Goal: Information Seeking & Learning: Learn about a topic

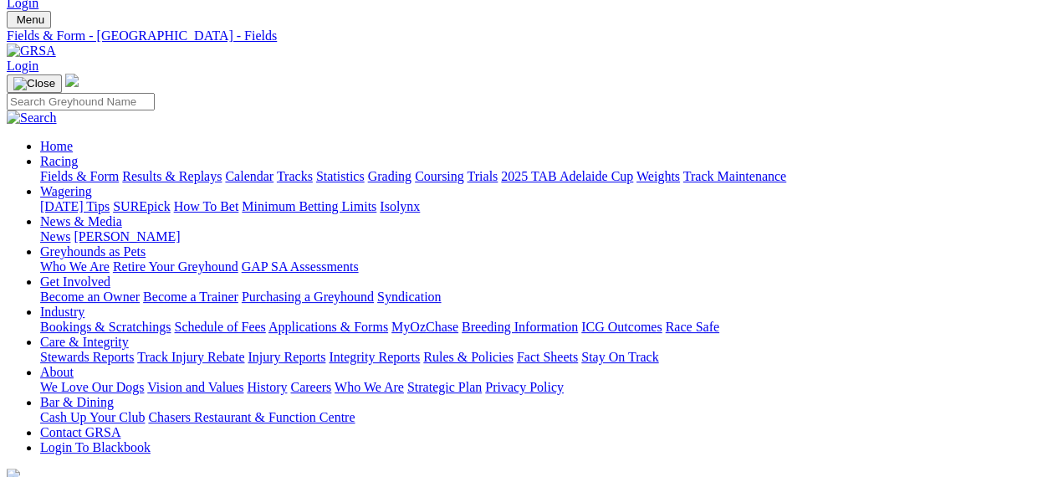
scroll to position [38, 0]
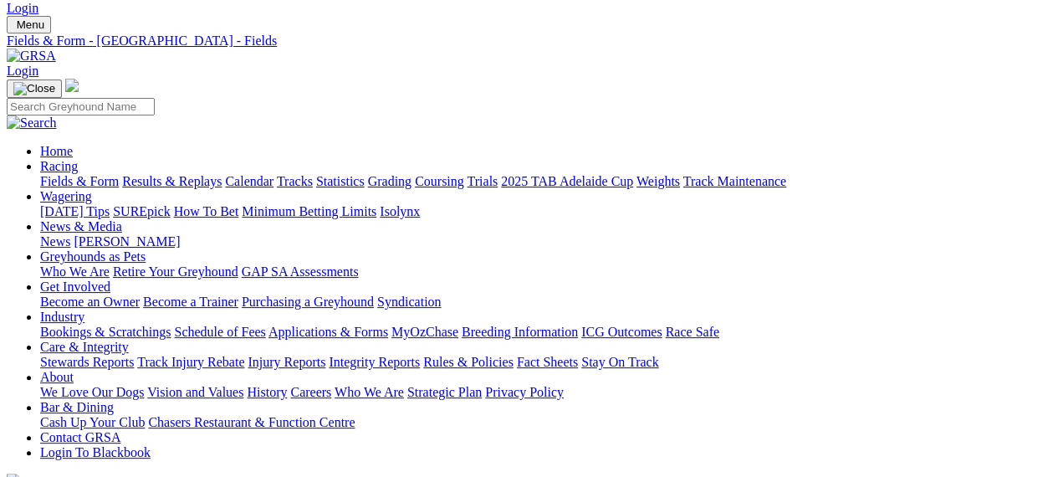
click at [151, 44] on div "Menu Fields & Form - Angle Park - Fields Login Home Racing Fields & Form Result…" at bounding box center [529, 261] width 1045 height 491
click at [56, 49] on link at bounding box center [31, 56] width 49 height 14
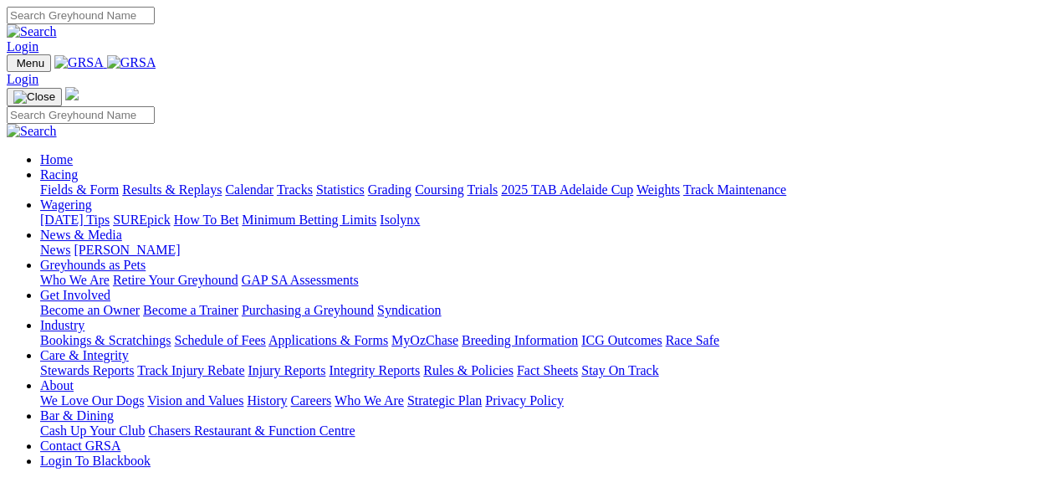
click at [156, 59] on img at bounding box center [131, 62] width 49 height 15
click at [274, 182] on link "Calendar" at bounding box center [249, 189] width 49 height 14
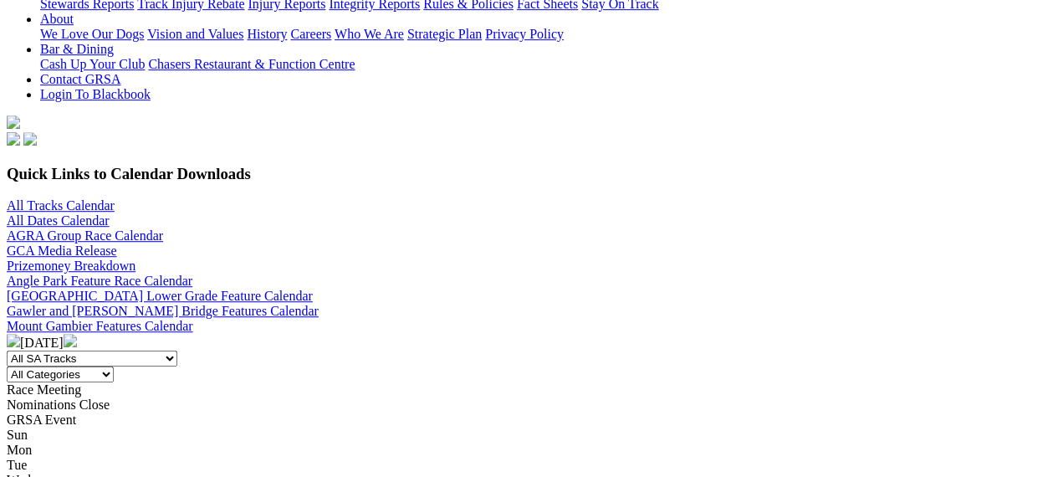
scroll to position [402, 0]
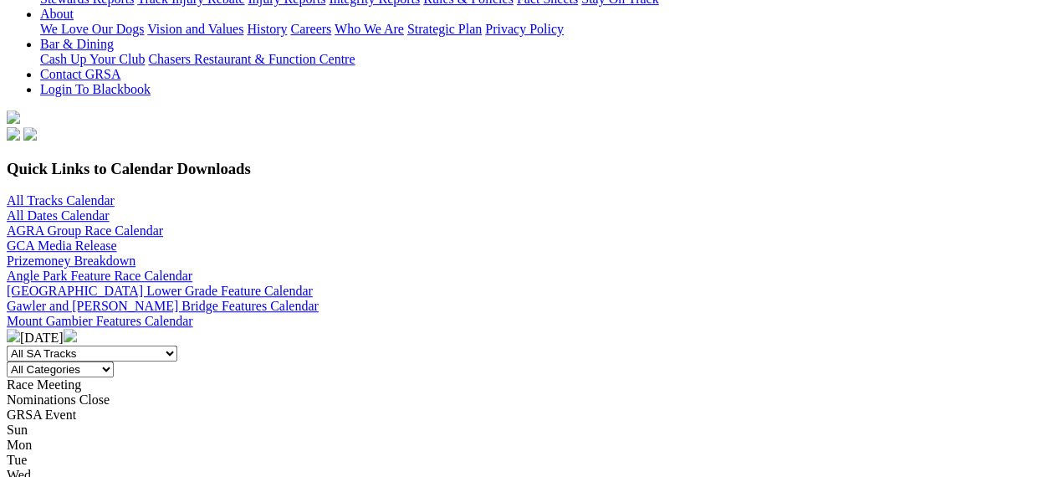
click at [77, 329] on img at bounding box center [70, 335] width 13 height 13
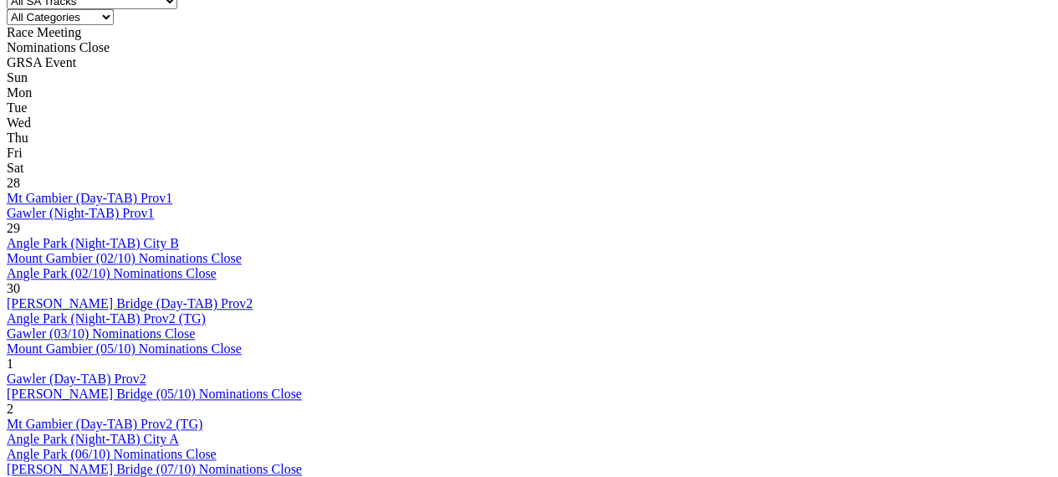
scroll to position [336, 0]
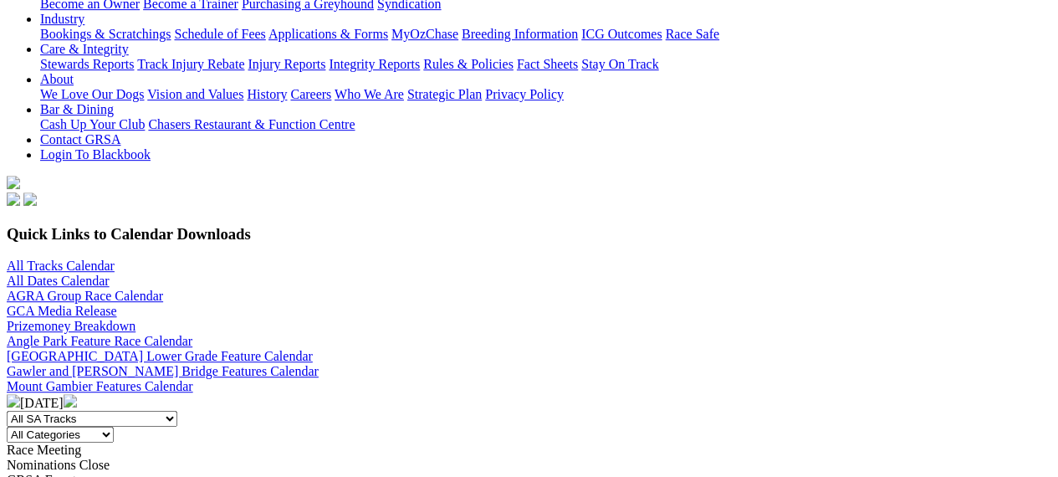
click at [177, 411] on select "All SA Tracks [GEOGRAPHIC_DATA] Gawler [GEOGRAPHIC_DATA] [PERSON_NAME][GEOGRAPH…" at bounding box center [92, 419] width 171 height 16
select select "1"
click at [142, 411] on select "All SA Tracks [GEOGRAPHIC_DATA] Gawler [GEOGRAPHIC_DATA] [PERSON_NAME][GEOGRAPH…" at bounding box center [92, 419] width 171 height 16
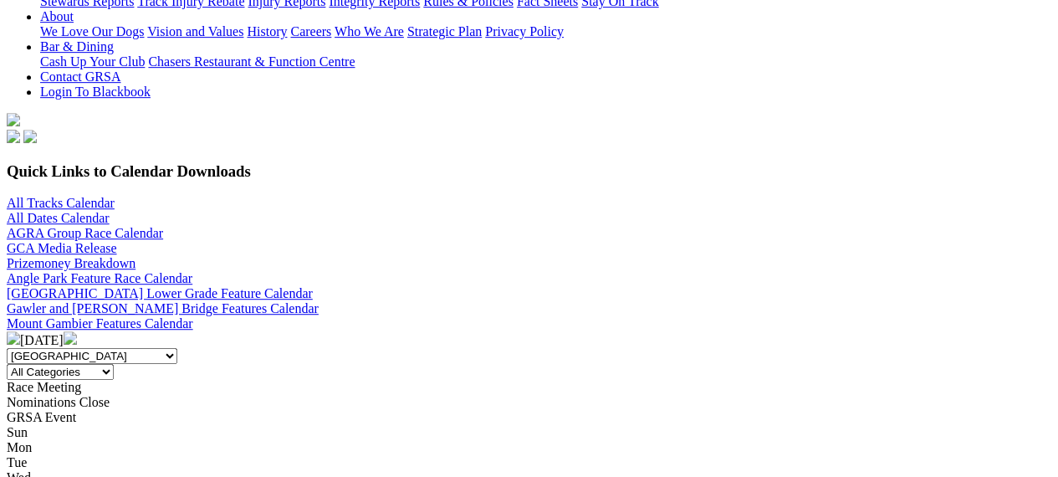
scroll to position [368, 0]
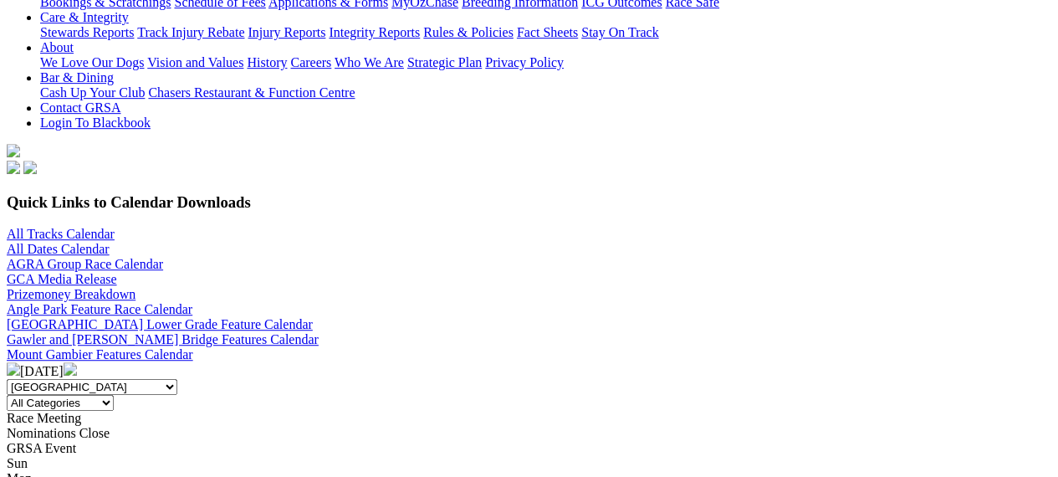
click at [177, 379] on select "All SA Tracks [GEOGRAPHIC_DATA] Gawler [GEOGRAPHIC_DATA] [PERSON_NAME][GEOGRAPH…" at bounding box center [92, 387] width 171 height 16
select select "2"
click at [142, 379] on select "All SA Tracks [GEOGRAPHIC_DATA] Gawler [GEOGRAPHIC_DATA] [PERSON_NAME][GEOGRAPH…" at bounding box center [92, 387] width 171 height 16
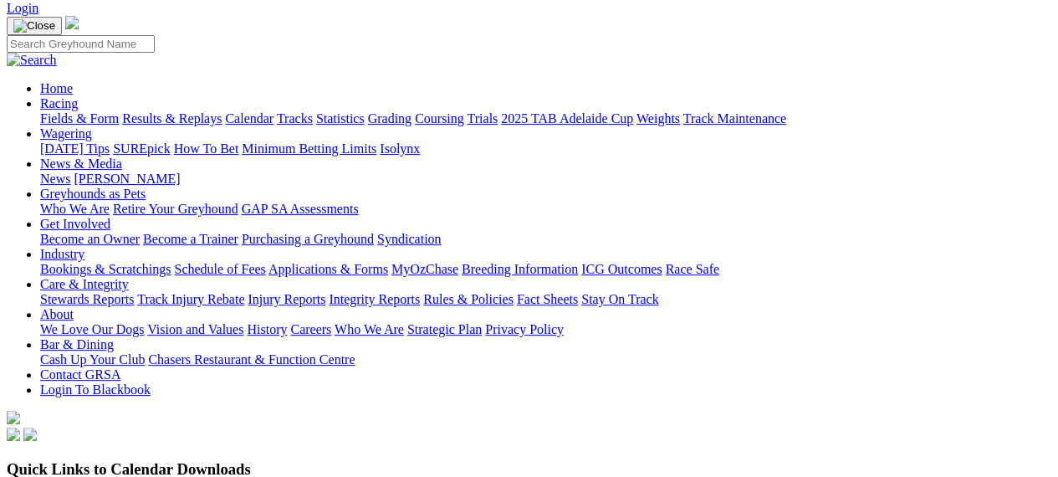
scroll to position [100, 0]
select select "4"
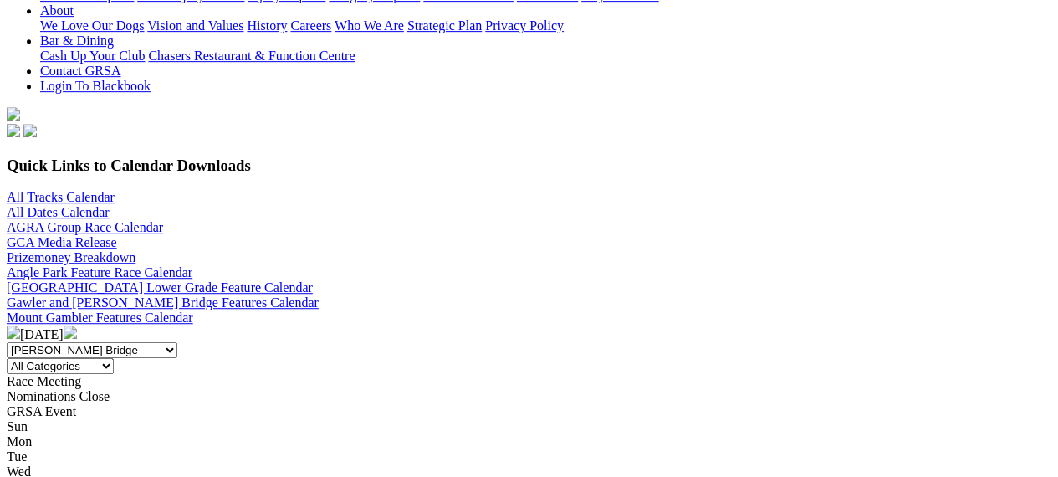
scroll to position [368, 0]
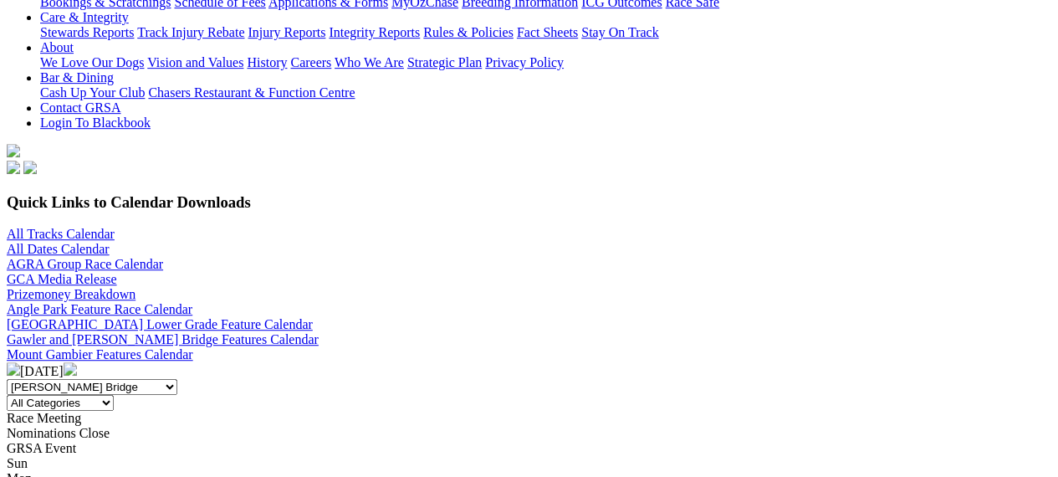
click at [177, 379] on select "All SA Tracks Angle Park Gawler Mount Gambier Murray Bridge Virginia GOTBA Cour…" at bounding box center [92, 387] width 171 height 16
select select "1"
click at [142, 379] on select "All SA Tracks Angle Park Gawler Mount Gambier Murray Bridge Virginia GOTBA Cour…" at bounding box center [92, 387] width 171 height 16
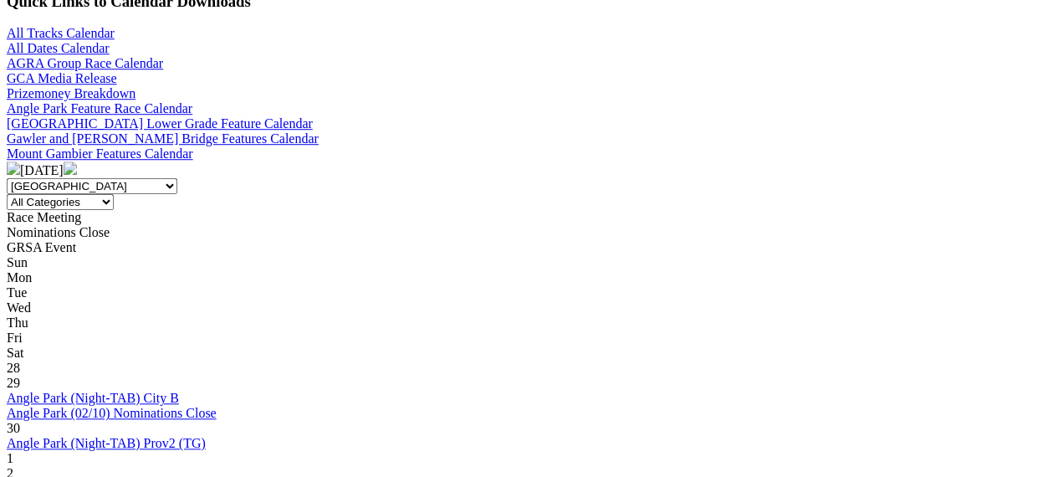
scroll to position [602, 0]
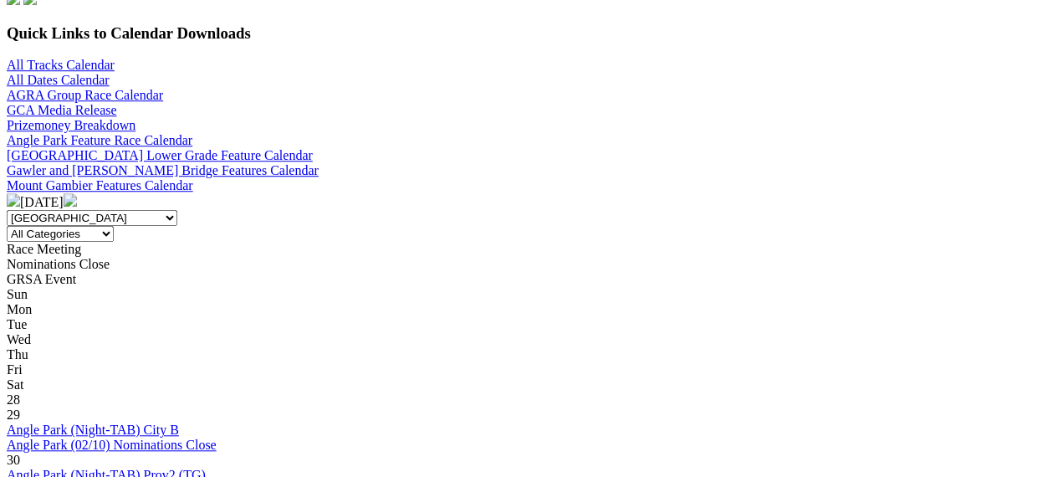
scroll to position [535, 0]
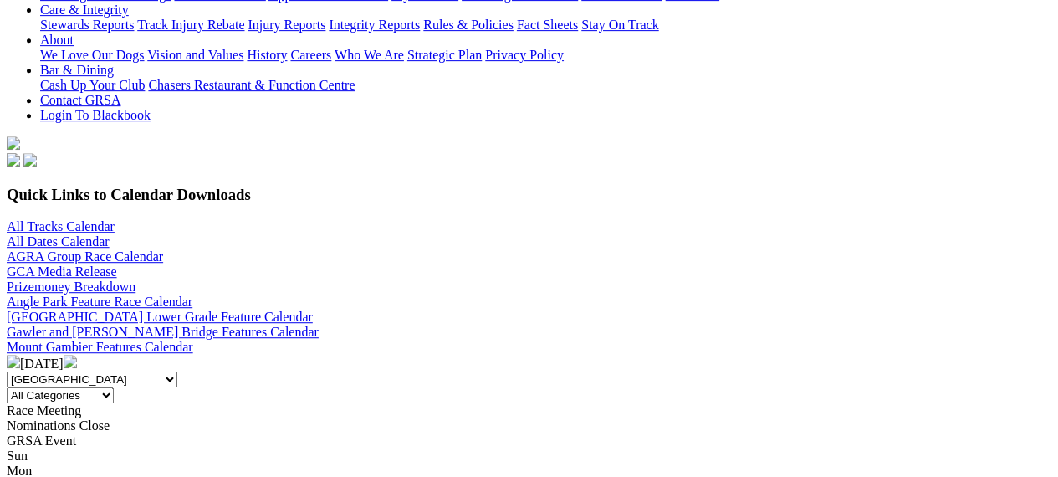
scroll to position [366, 0]
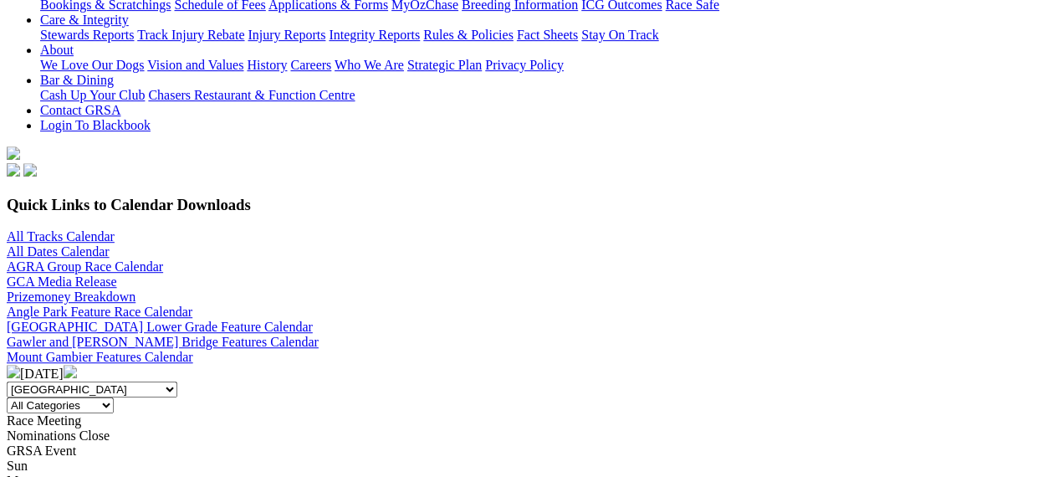
click at [114, 397] on select "All Categories Race Meetings GRSA Events Nomination Dates" at bounding box center [60, 405] width 107 height 16
click at [177, 381] on select "All SA Tracks Angle Park Gawler Mount Gambier Murray Bridge Virginia GOTBA Cour…" at bounding box center [92, 389] width 171 height 16
click at [142, 381] on select "All SA Tracks Angle Park Gawler Mount Gambier Murray Bridge Virginia GOTBA Cour…" at bounding box center [92, 389] width 171 height 16
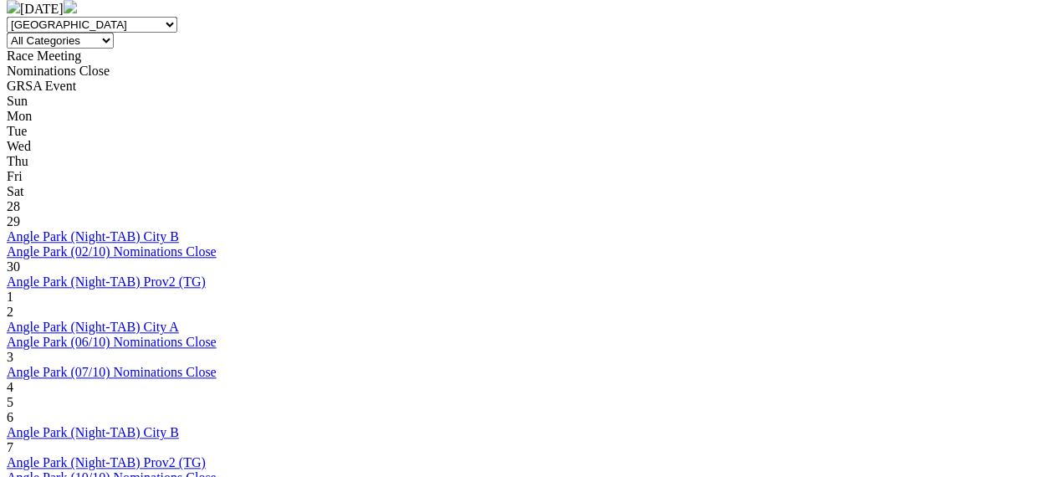
scroll to position [700, 0]
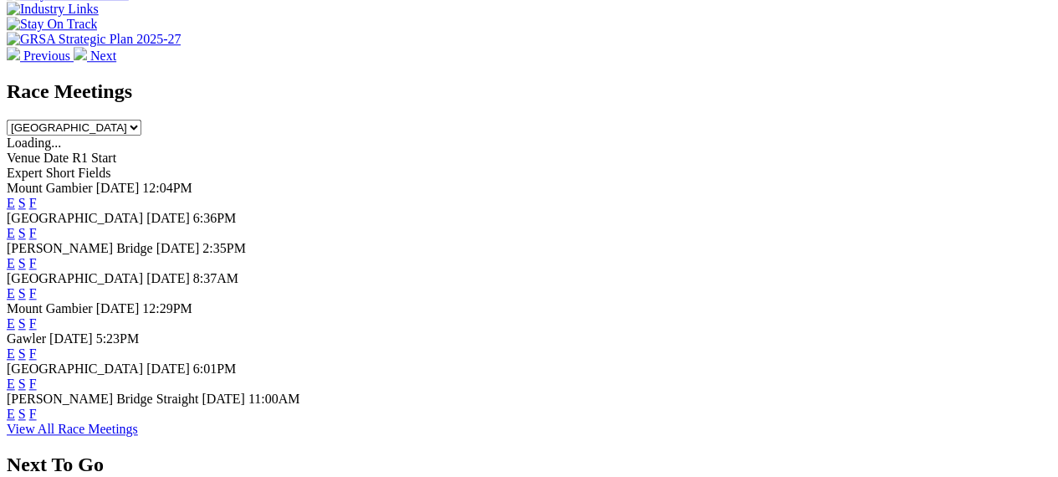
scroll to position [711, 0]
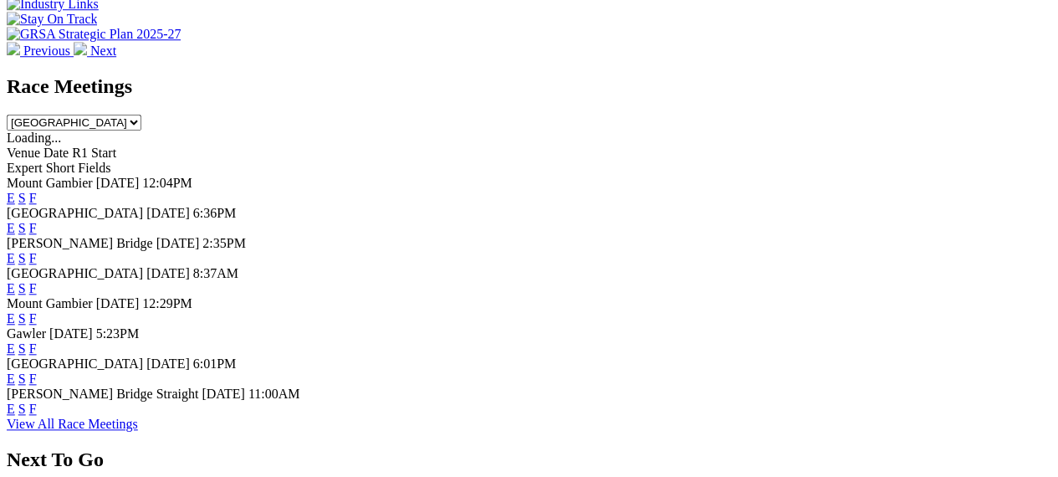
click at [37, 281] on link "F" at bounding box center [33, 288] width 8 height 14
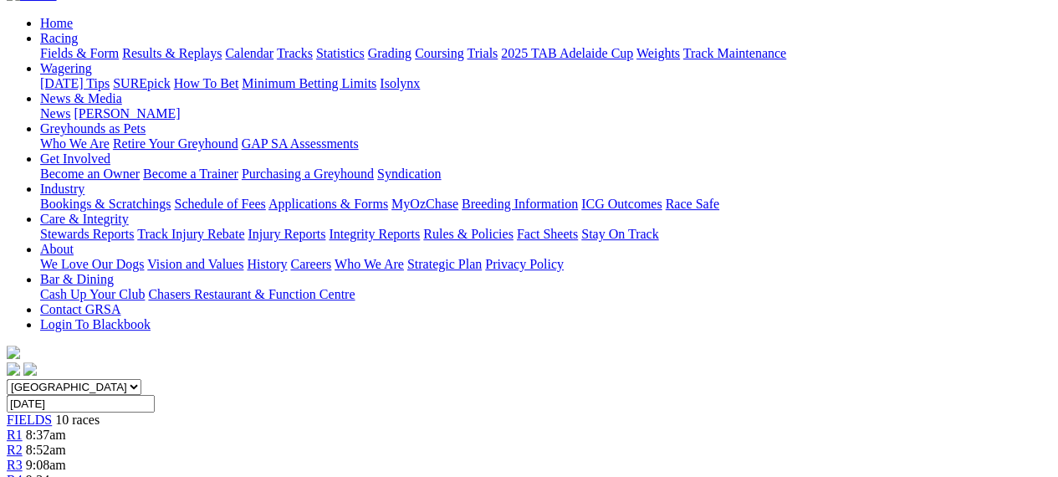
scroll to position [157, 0]
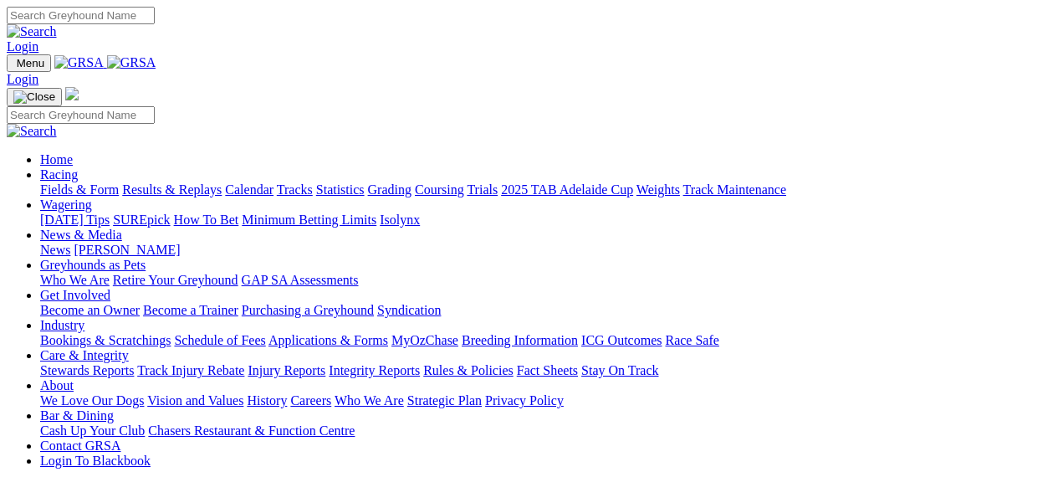
scroll to position [711, 0]
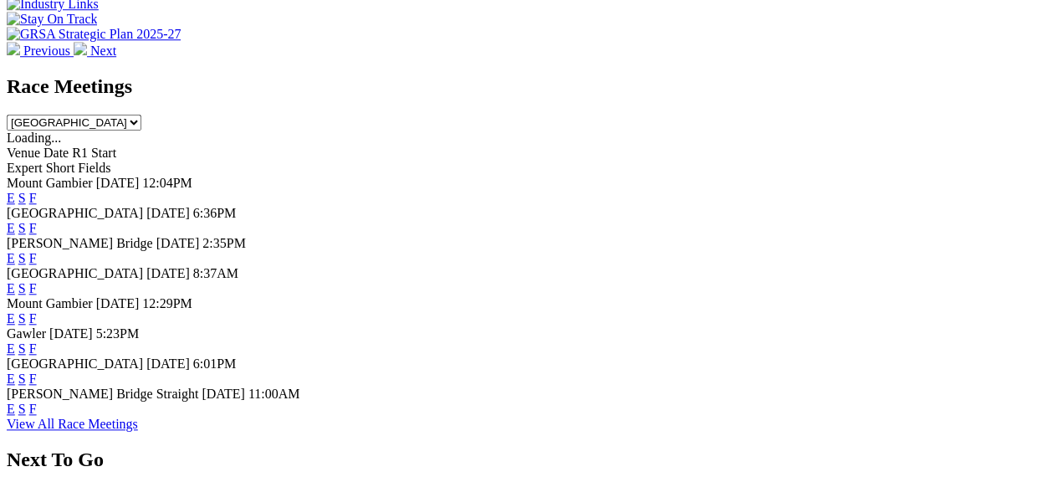
click at [37, 371] on link "F" at bounding box center [33, 378] width 8 height 14
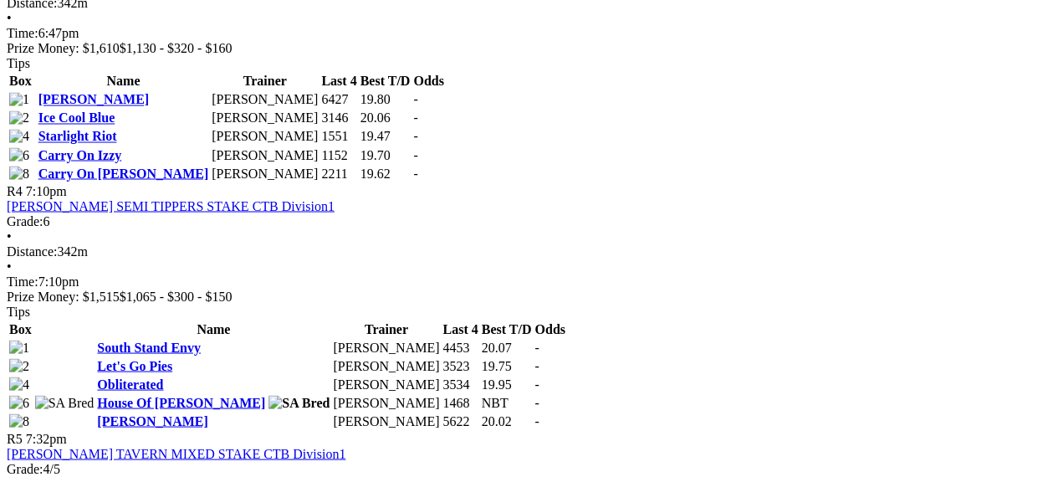
scroll to position [1590, 0]
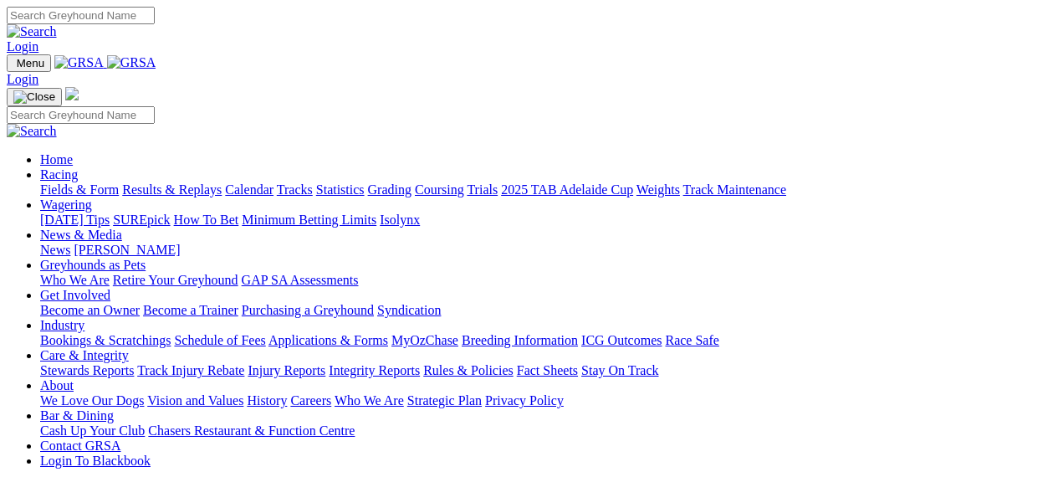
scroll to position [711, 0]
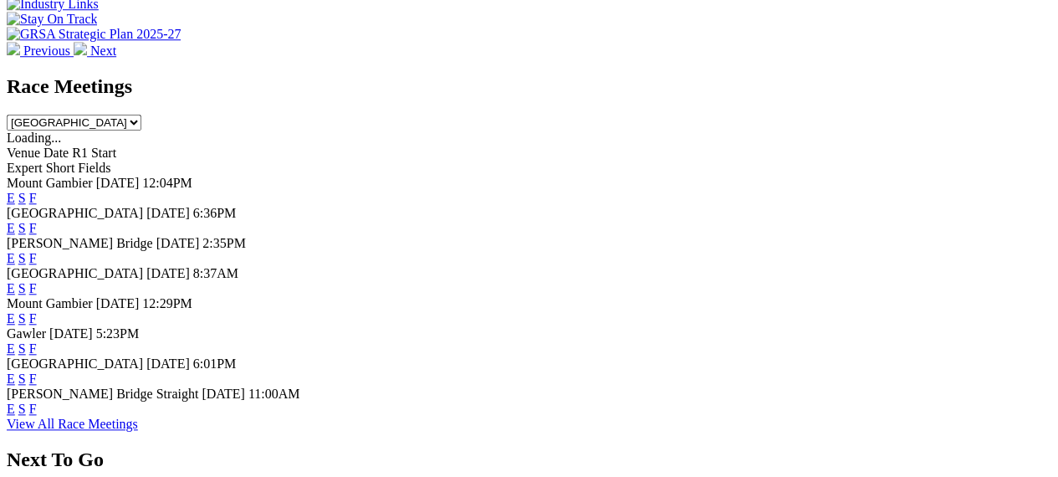
click at [37, 251] on link "F" at bounding box center [33, 258] width 8 height 14
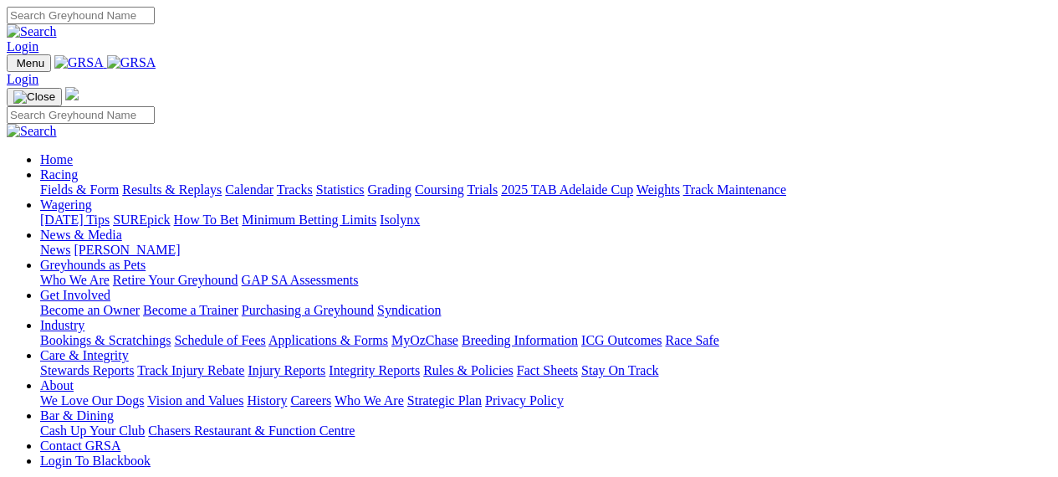
scroll to position [711, 0]
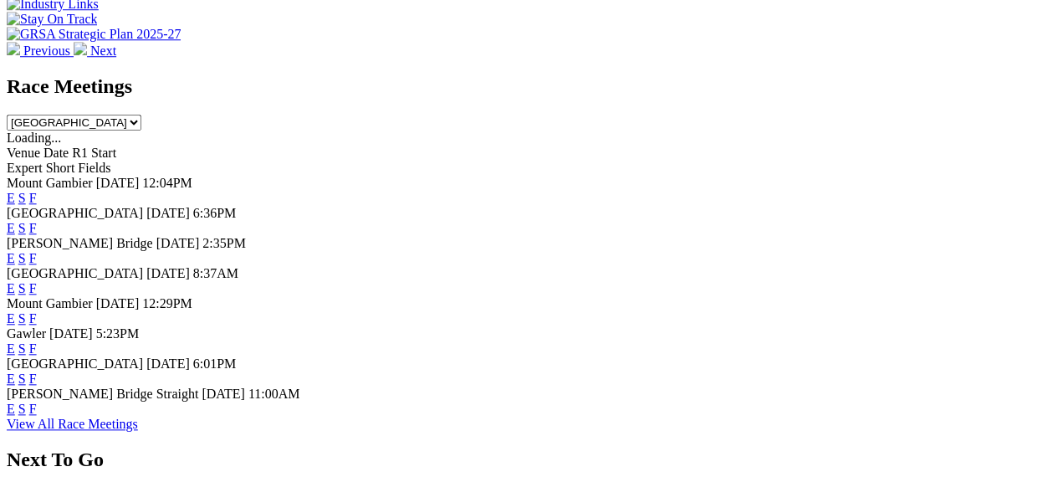
click at [37, 311] on link "F" at bounding box center [33, 318] width 8 height 14
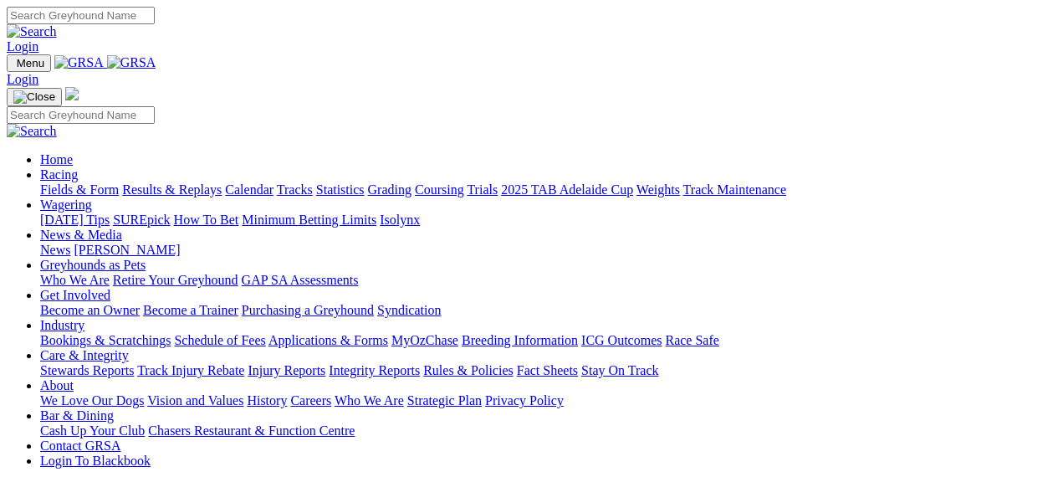
scroll to position [711, 0]
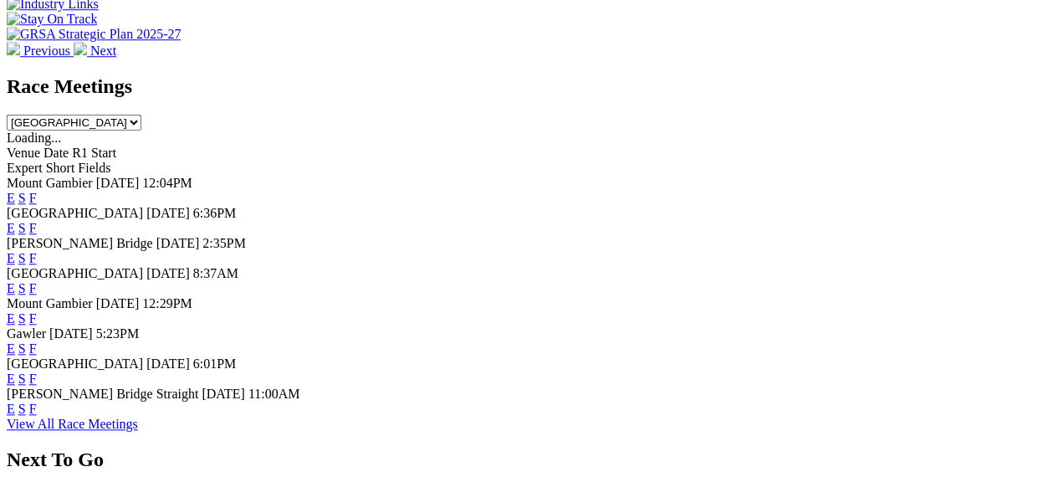
click at [37, 341] on link "F" at bounding box center [33, 348] width 8 height 14
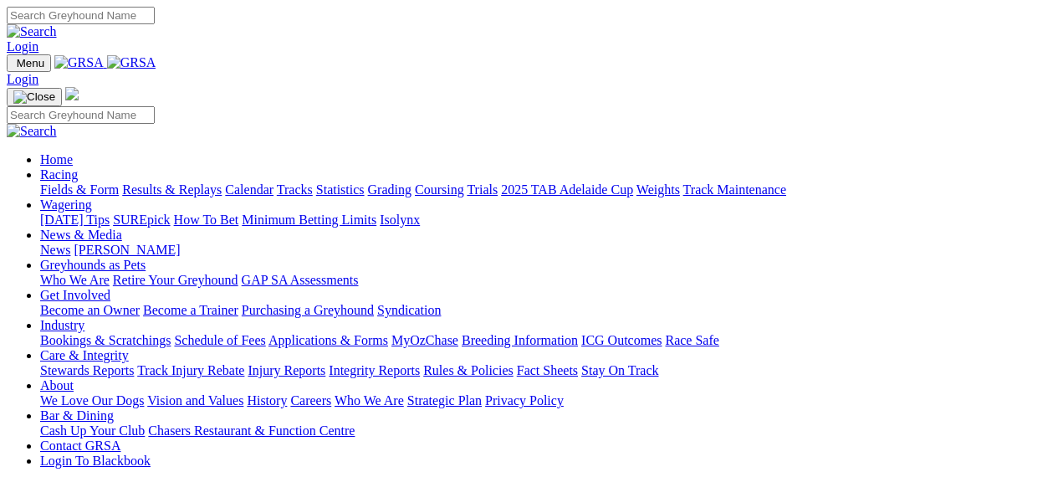
scroll to position [711, 0]
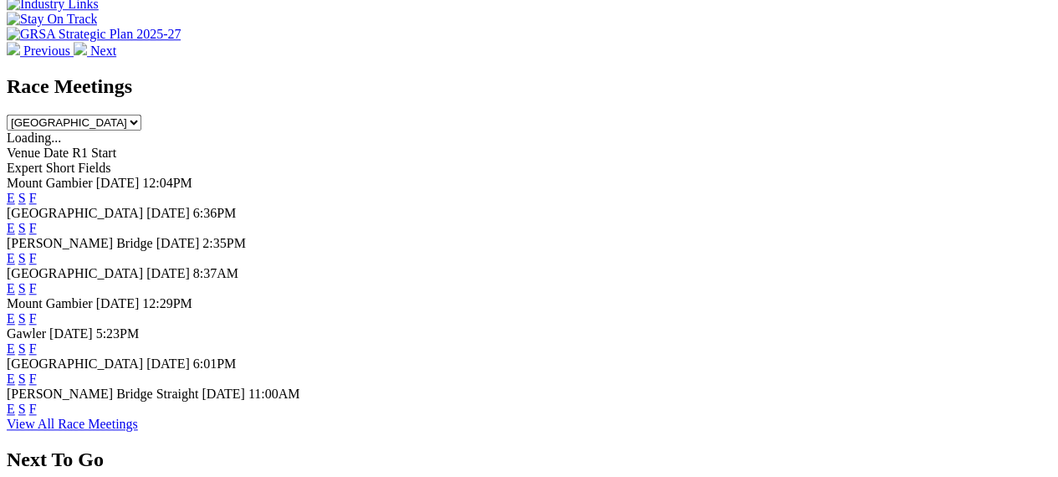
click at [37, 402] on link "F" at bounding box center [33, 409] width 8 height 14
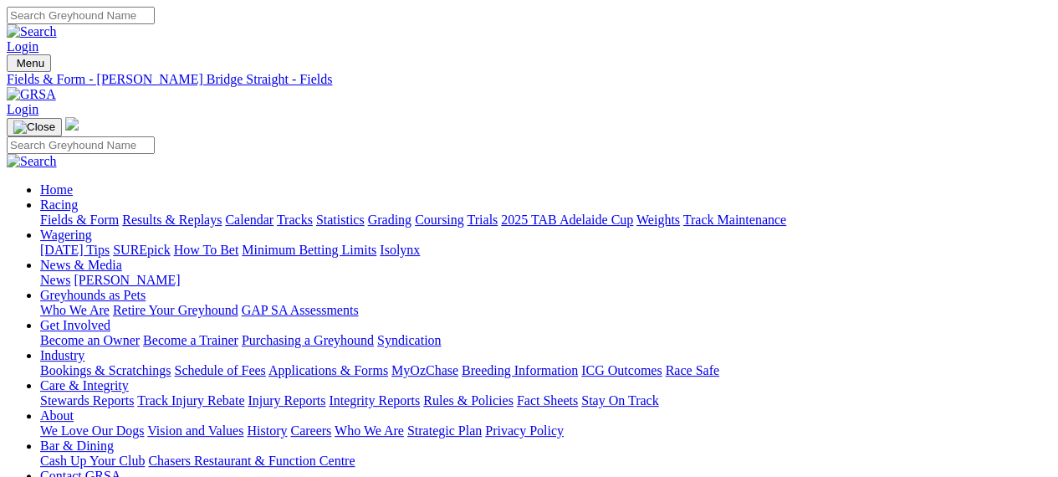
click at [56, 87] on img at bounding box center [31, 94] width 49 height 15
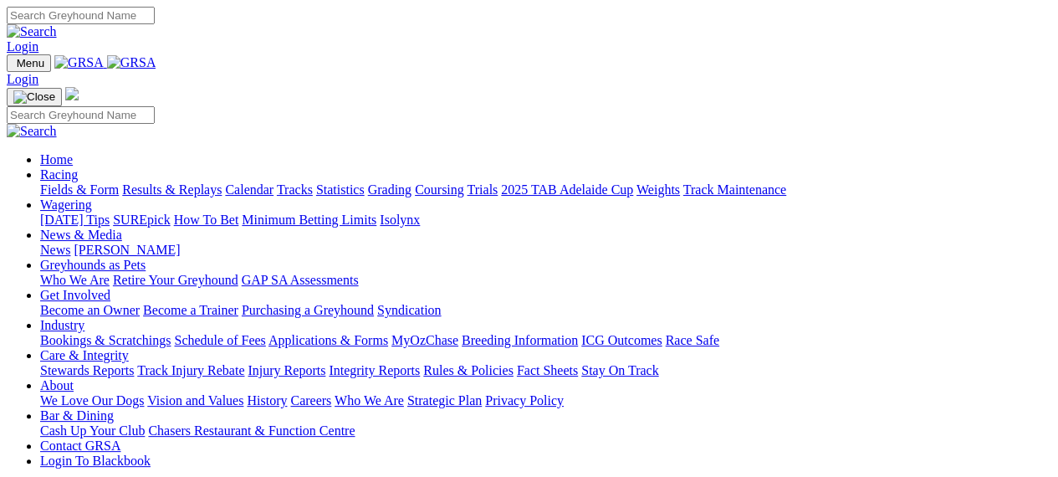
click at [129, 348] on link "Care & Integrity" at bounding box center [84, 355] width 89 height 14
click at [130, 363] on link "Stewards Reports" at bounding box center [87, 370] width 94 height 14
